Goal: Transaction & Acquisition: Purchase product/service

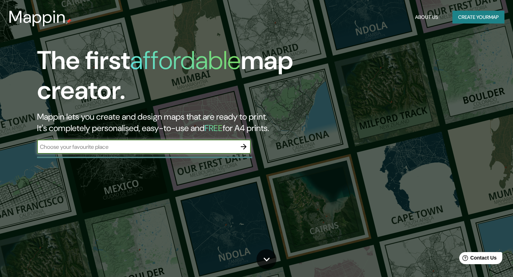
click at [139, 146] on input "text" at bounding box center [137, 147] width 200 height 8
type input "[GEOGRAPHIC_DATA]"
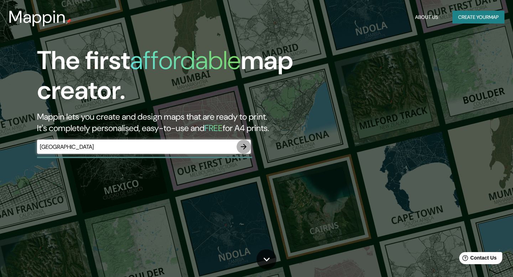
click at [242, 149] on icon "button" at bounding box center [244, 147] width 9 height 9
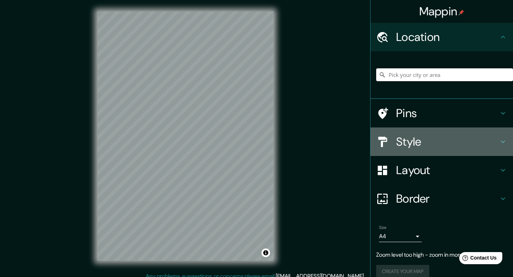
click at [414, 141] on h4 "Style" at bounding box center [447, 142] width 103 height 14
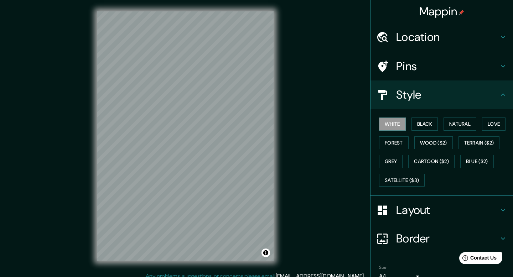
click at [442, 88] on h4 "Style" at bounding box center [447, 95] width 103 height 14
click at [502, 92] on icon at bounding box center [503, 95] width 9 height 9
click at [485, 97] on h4 "Style" at bounding box center [447, 95] width 103 height 14
click at [498, 96] on h4 "Style" at bounding box center [447, 95] width 103 height 14
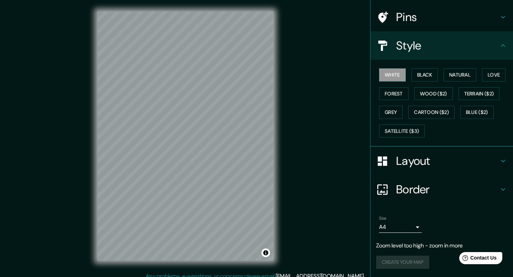
click at [436, 186] on h4 "Border" at bounding box center [447, 190] width 103 height 14
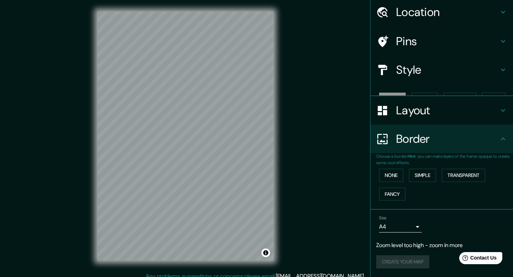
scroll to position [12, 0]
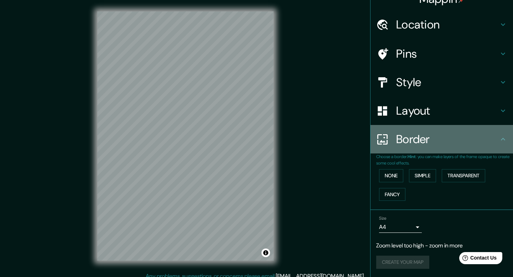
click at [443, 137] on h4 "Border" at bounding box center [447, 139] width 103 height 14
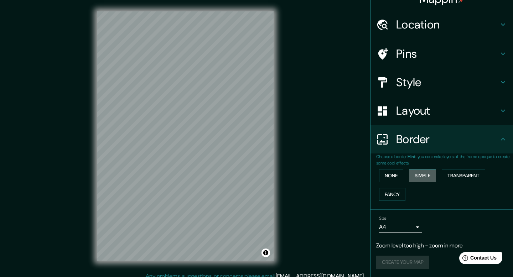
click at [432, 171] on button "Simple" at bounding box center [422, 175] width 27 height 13
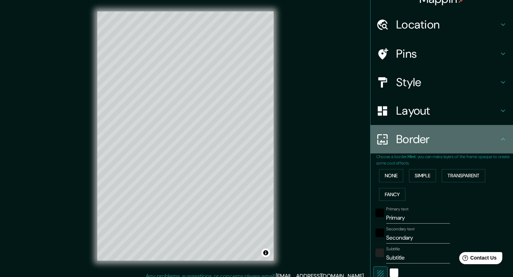
click at [435, 138] on h4 "Border" at bounding box center [447, 139] width 103 height 14
